Goal: Find specific page/section: Find specific page/section

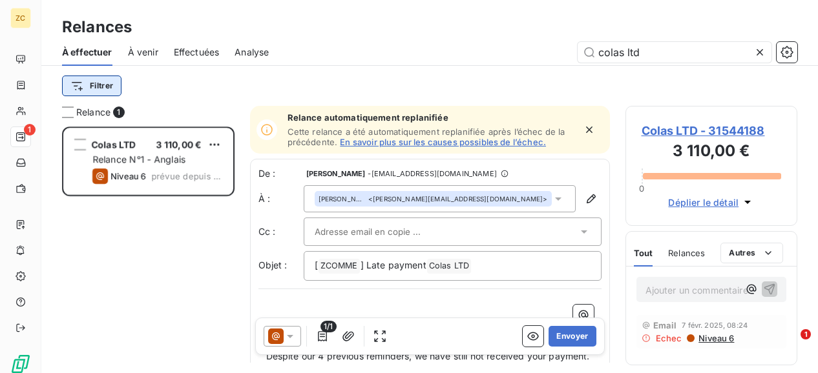
scroll to position [236, 162]
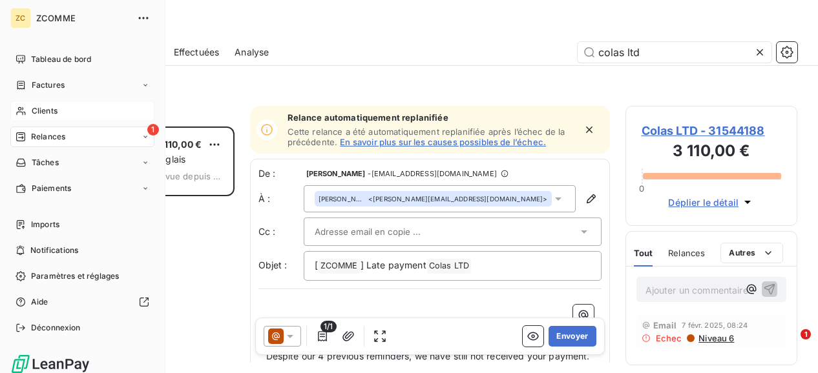
click at [47, 112] on span "Clients" at bounding box center [45, 111] width 26 height 12
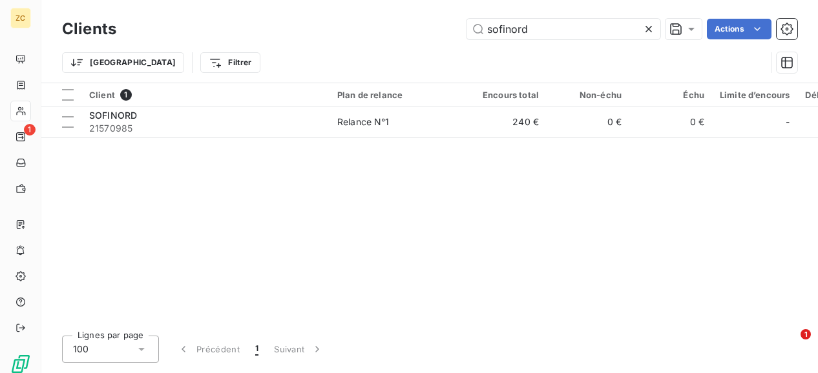
drag, startPoint x: 545, startPoint y: 28, endPoint x: 450, endPoint y: 26, distance: 95.6
click at [450, 26] on div "sofinord Actions" at bounding box center [464, 29] width 665 height 21
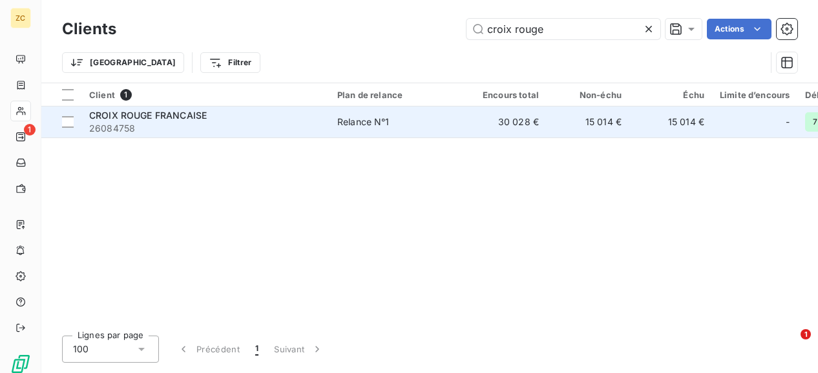
type input "croix rouge"
click at [177, 113] on span "CROIX ROUGE FRANCAISE" at bounding box center [148, 115] width 118 height 11
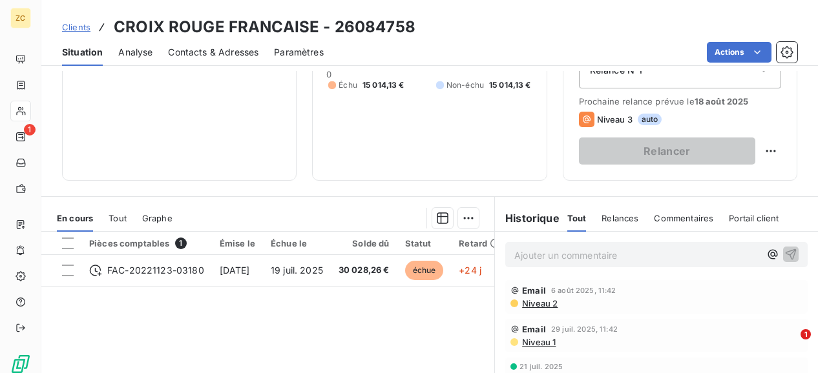
scroll to position [258, 0]
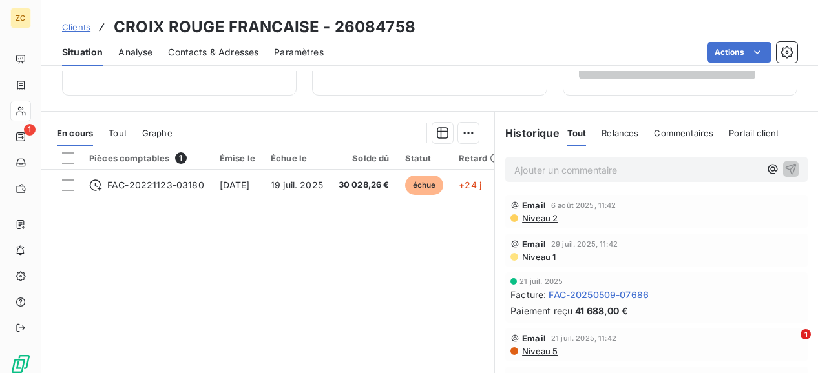
click at [526, 217] on span "Niveau 2" at bounding box center [539, 218] width 37 height 10
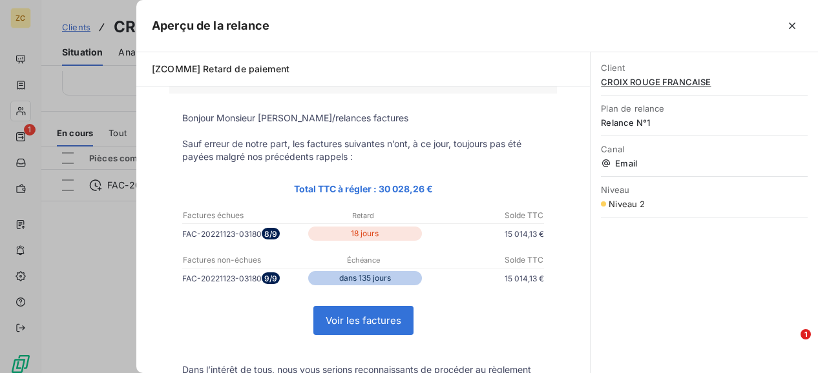
scroll to position [0, 0]
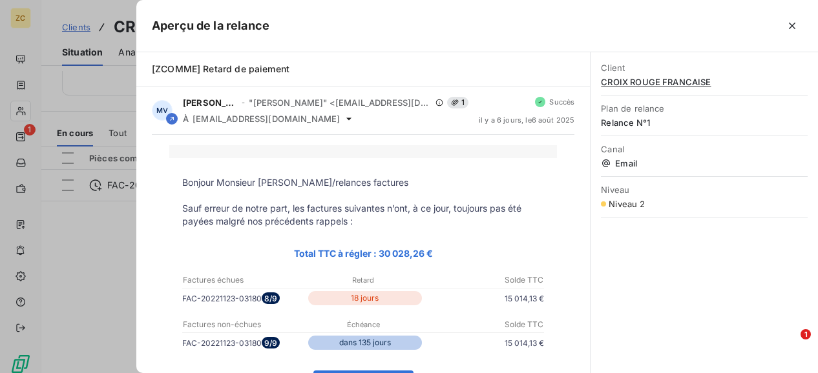
click at [21, 109] on div at bounding box center [409, 186] width 818 height 373
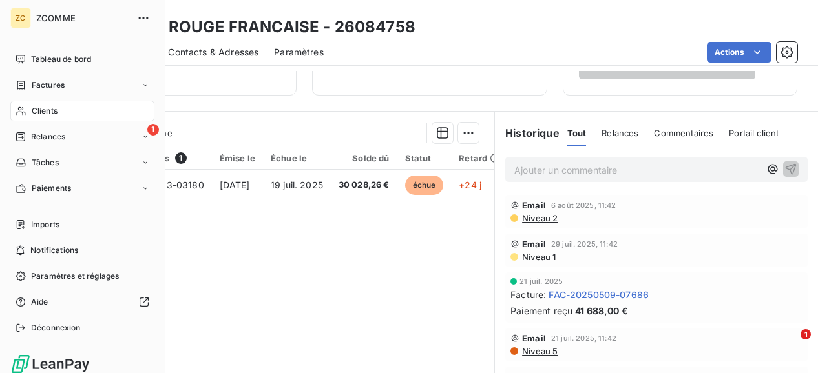
click at [48, 105] on span "Clients" at bounding box center [45, 111] width 26 height 12
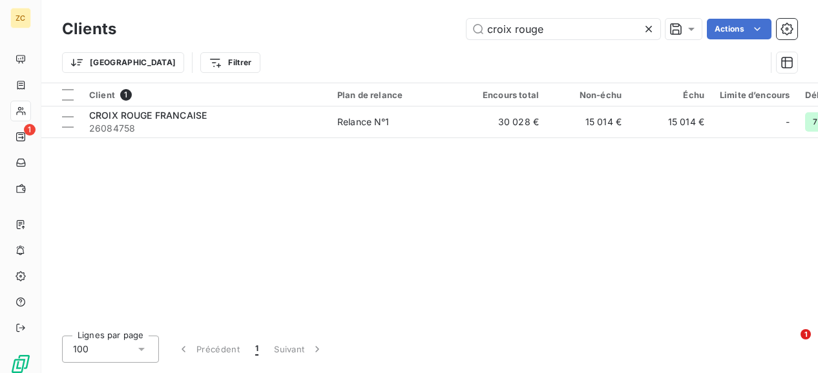
drag, startPoint x: 461, startPoint y: 28, endPoint x: 400, endPoint y: 25, distance: 60.8
click at [400, 25] on div "croix rouge Actions" at bounding box center [464, 29] width 665 height 21
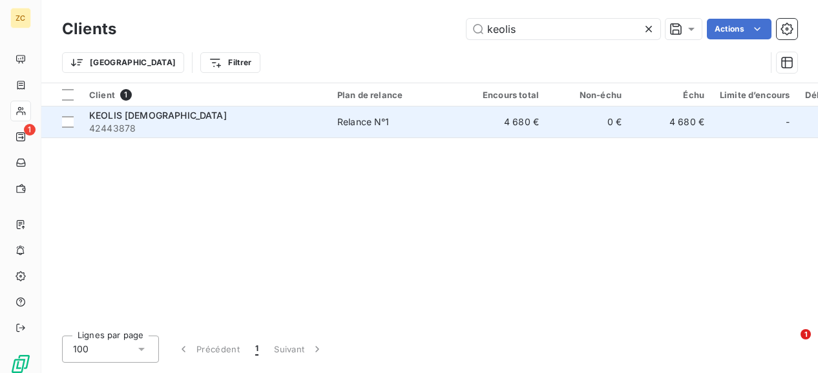
type input "keolis"
click at [127, 120] on span "KEOLIS [DEMOGRAPHIC_DATA]" at bounding box center [158, 115] width 138 height 11
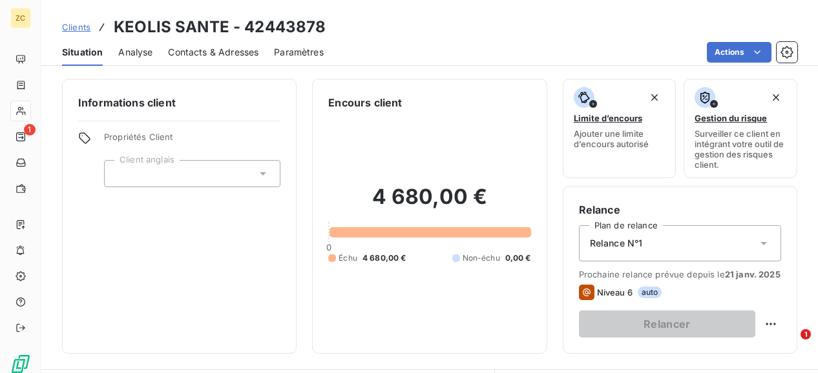
click at [200, 56] on span "Contacts & Adresses" at bounding box center [213, 52] width 90 height 13
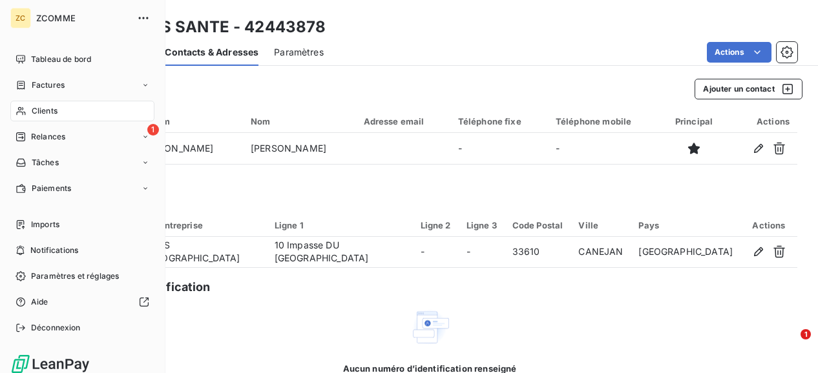
click at [27, 109] on div "Clients" at bounding box center [82, 111] width 144 height 21
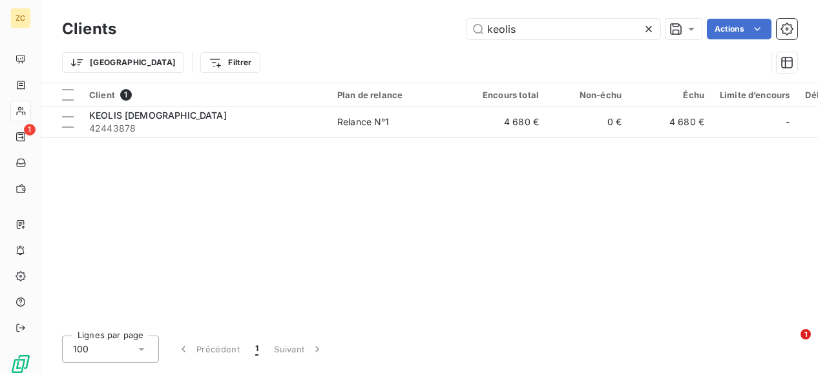
drag, startPoint x: 552, startPoint y: 26, endPoint x: 335, endPoint y: 17, distance: 217.9
click at [335, 14] on div "Clients keolis Actions Trier Filtrer" at bounding box center [429, 41] width 776 height 83
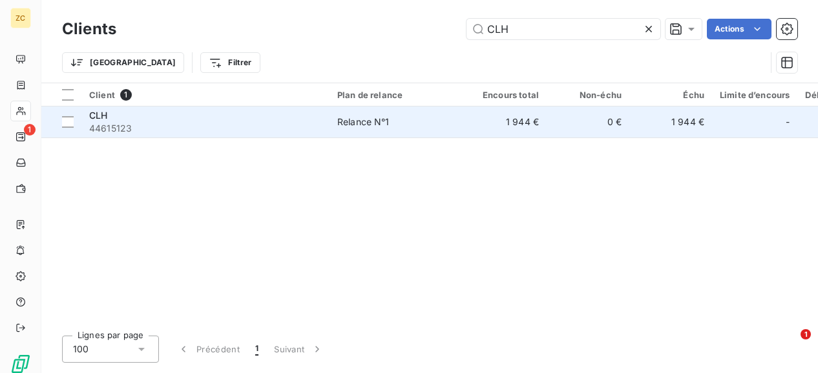
type input "CLH"
click at [236, 121] on div "CLH" at bounding box center [205, 115] width 233 height 13
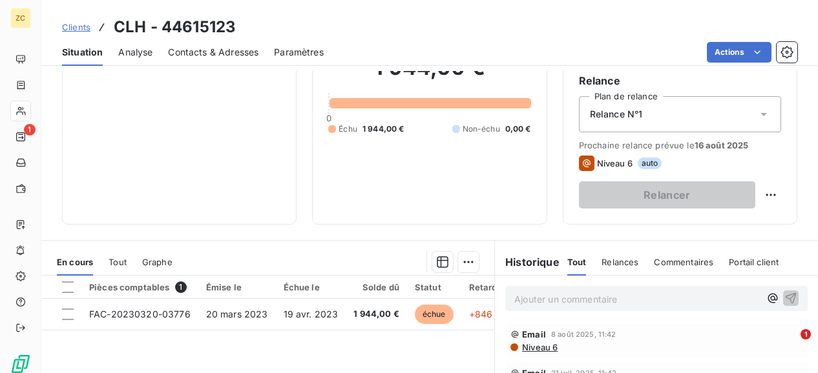
scroll to position [194, 0]
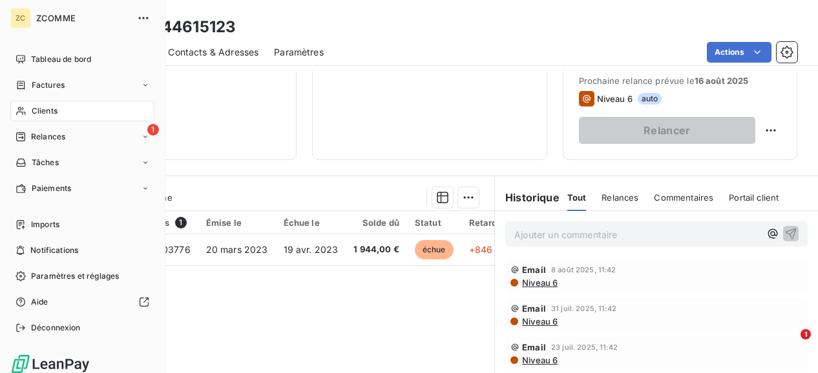
click at [79, 109] on div "Clients" at bounding box center [82, 111] width 144 height 21
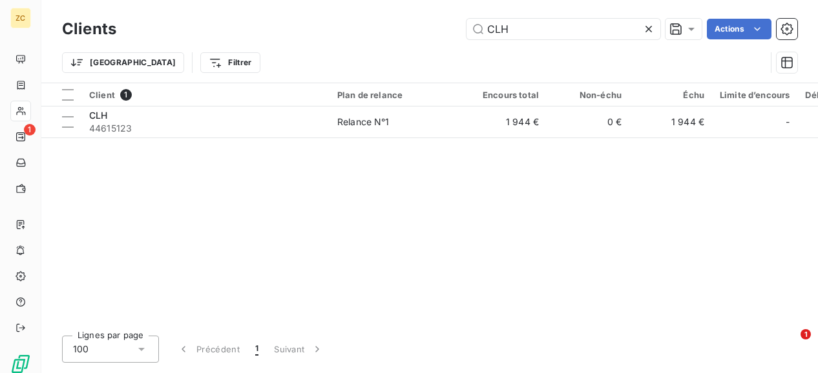
drag, startPoint x: 512, startPoint y: 28, endPoint x: 364, endPoint y: 8, distance: 148.6
click at [364, 8] on div "Clients CLH Actions Trier Filtrer" at bounding box center [429, 41] width 776 height 83
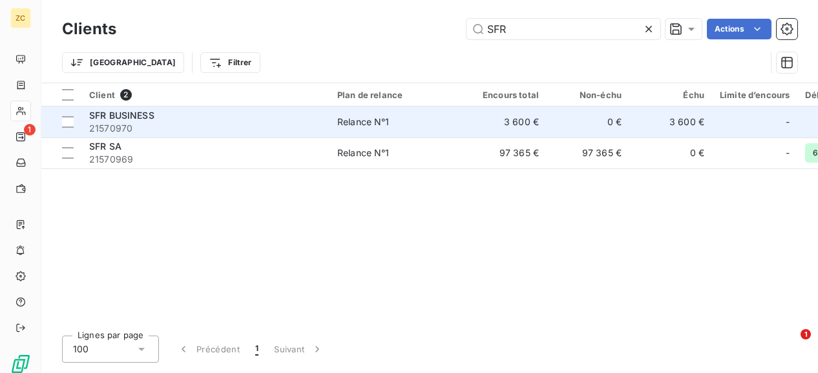
type input "SFR"
click at [161, 124] on span "21570970" at bounding box center [205, 128] width 233 height 13
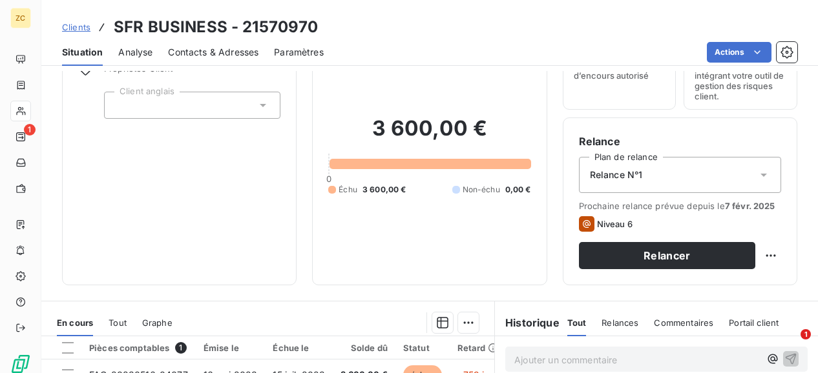
scroll to position [194, 0]
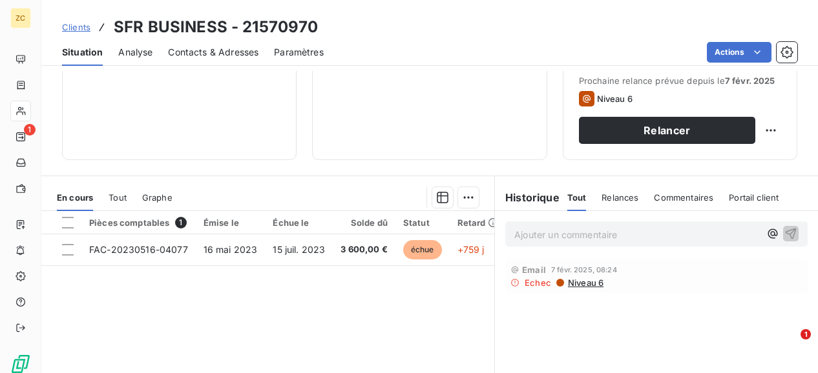
click at [616, 198] on span "Relances" at bounding box center [619, 197] width 37 height 10
click at [510, 281] on icon at bounding box center [514, 282] width 9 height 9
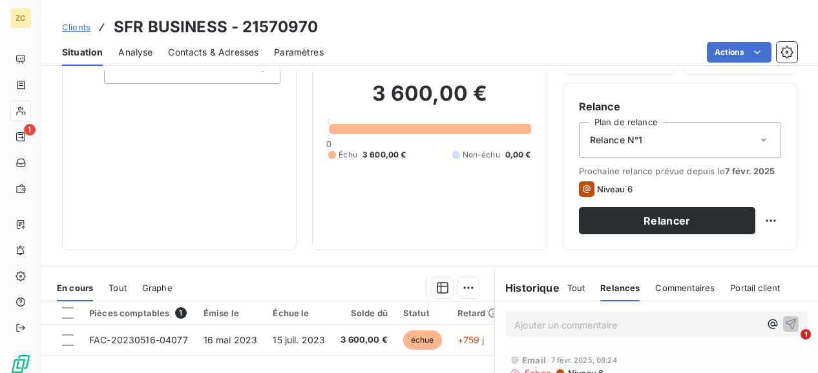
scroll to position [258, 0]
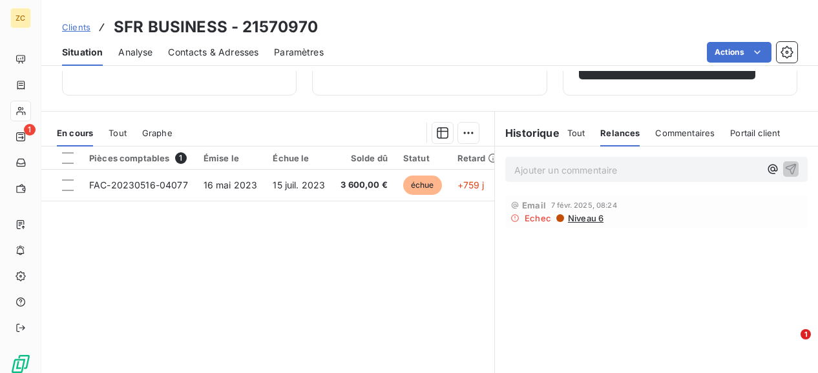
click at [585, 217] on span "Niveau 6" at bounding box center [584, 218] width 37 height 10
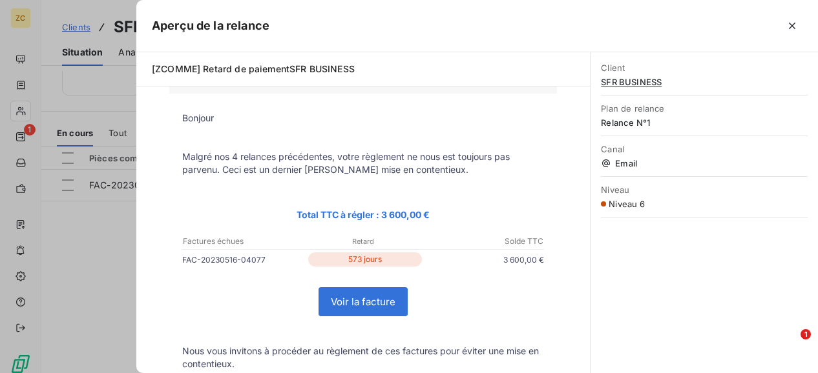
scroll to position [0, 0]
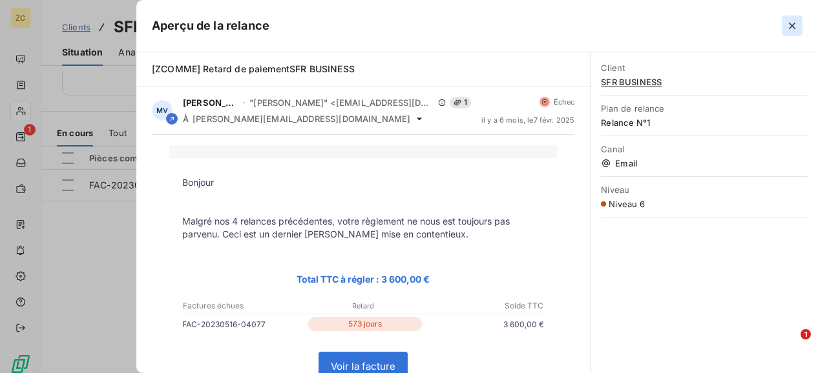
click at [787, 26] on icon "button" at bounding box center [791, 25] width 13 height 13
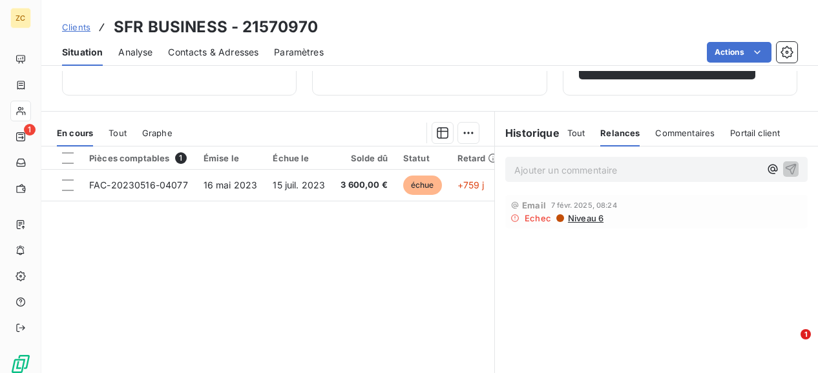
click at [198, 51] on span "Contacts & Adresses" at bounding box center [213, 52] width 90 height 13
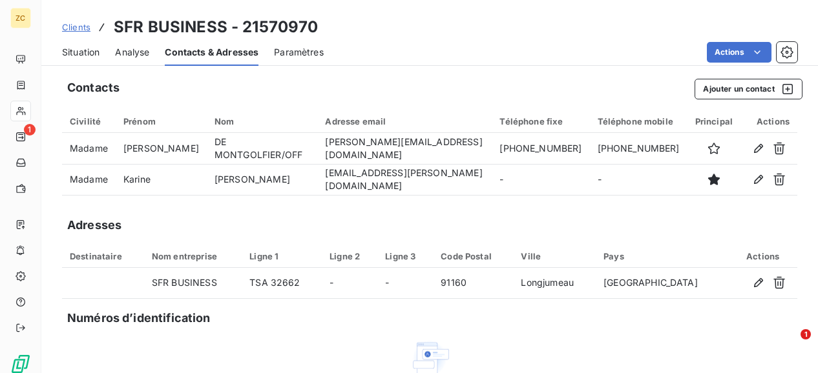
click at [75, 51] on span "Situation" at bounding box center [80, 52] width 37 height 13
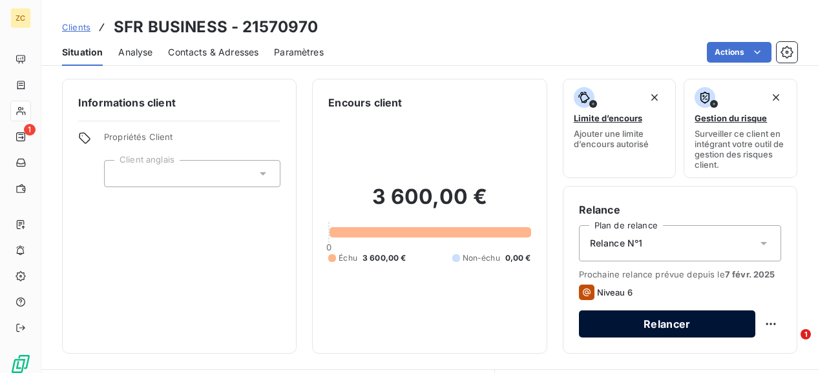
click at [664, 327] on button "Relancer" at bounding box center [667, 324] width 176 height 27
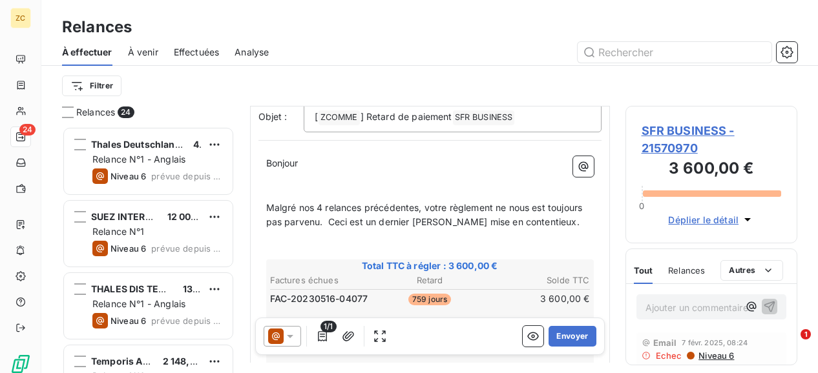
scroll to position [130, 0]
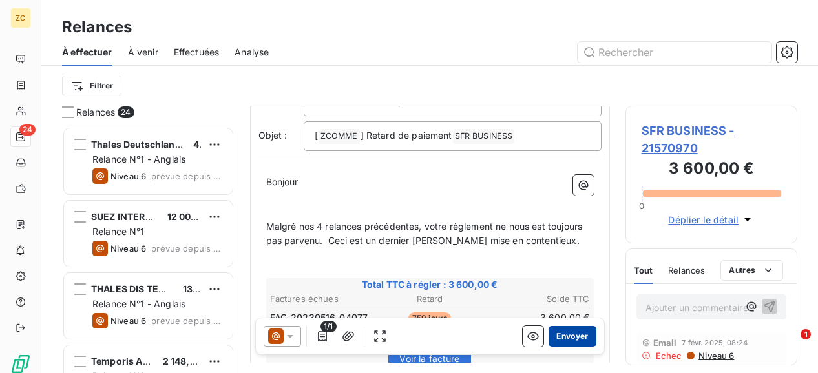
click at [565, 333] on button "Envoyer" at bounding box center [571, 336] width 47 height 21
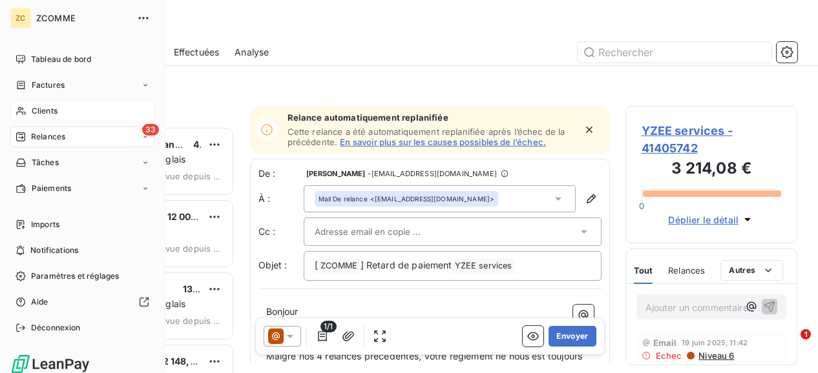
click at [38, 107] on span "Clients" at bounding box center [45, 111] width 26 height 12
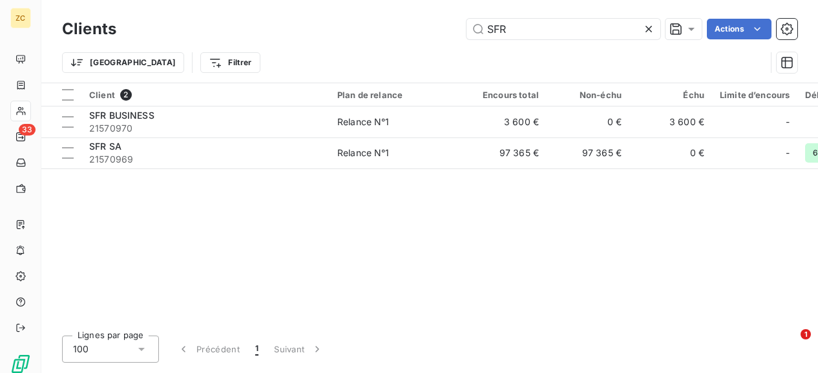
drag, startPoint x: 526, startPoint y: 28, endPoint x: 371, endPoint y: 5, distance: 157.5
click at [371, 5] on div "Clients SFR Actions Trier Filtrer" at bounding box center [429, 41] width 776 height 83
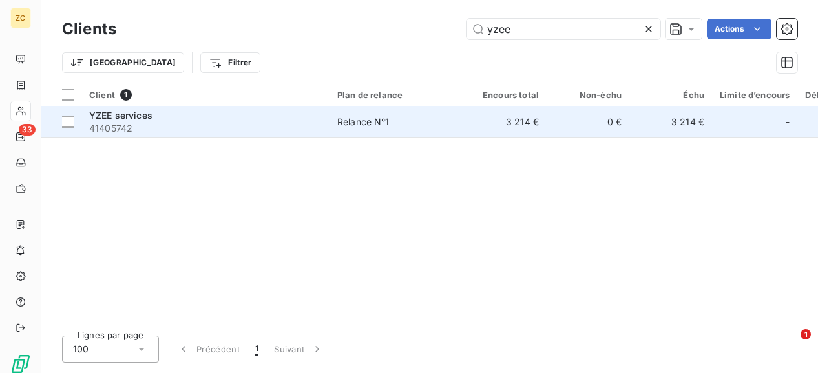
type input "yzee"
click at [167, 123] on span "41405742" at bounding box center [205, 128] width 233 height 13
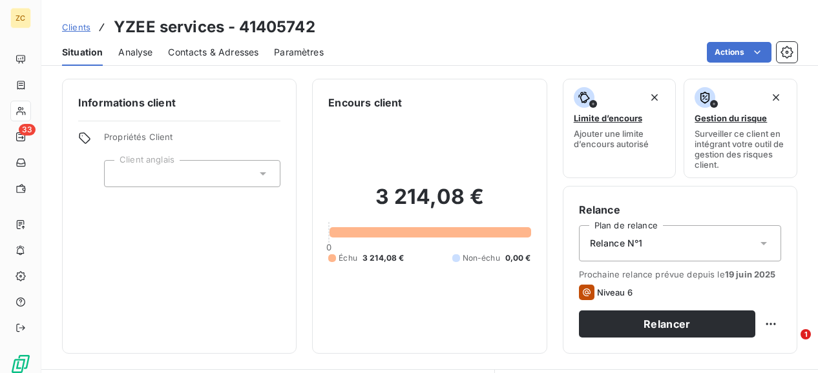
click at [202, 50] on span "Contacts & Adresses" at bounding box center [213, 52] width 90 height 13
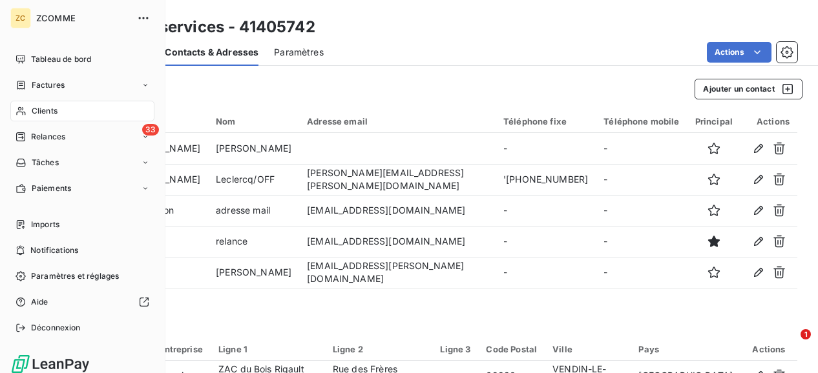
click at [58, 112] on div "Clients" at bounding box center [82, 111] width 144 height 21
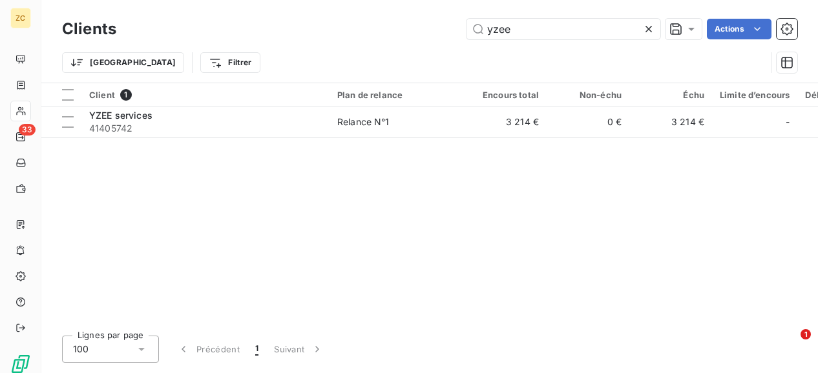
drag, startPoint x: 541, startPoint y: 25, endPoint x: 395, endPoint y: 24, distance: 146.6
click at [411, 21] on div "yzee Actions" at bounding box center [464, 29] width 665 height 21
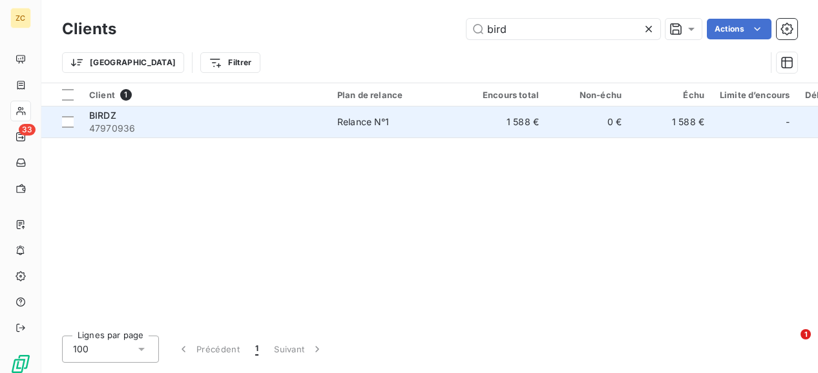
type input "bird"
click at [98, 125] on span "47970936" at bounding box center [205, 128] width 233 height 13
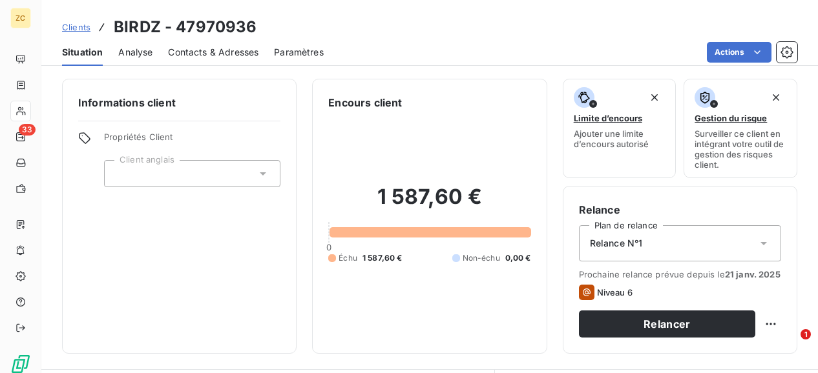
click at [130, 56] on span "Analyse" at bounding box center [135, 52] width 34 height 13
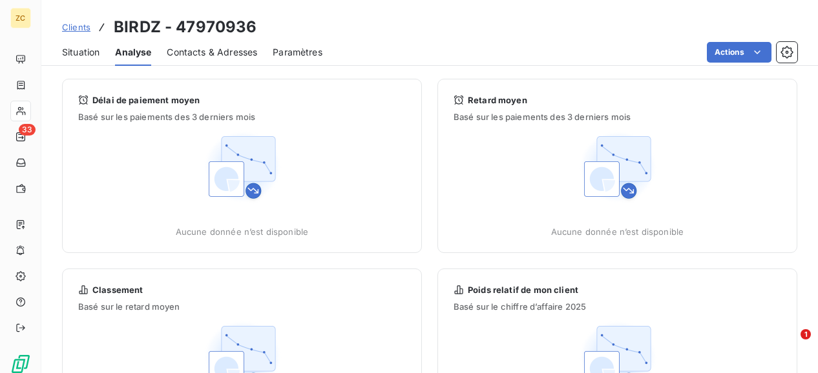
click at [192, 58] on span "Contacts & Adresses" at bounding box center [212, 52] width 90 height 13
